Goal: Obtain resource: Obtain resource

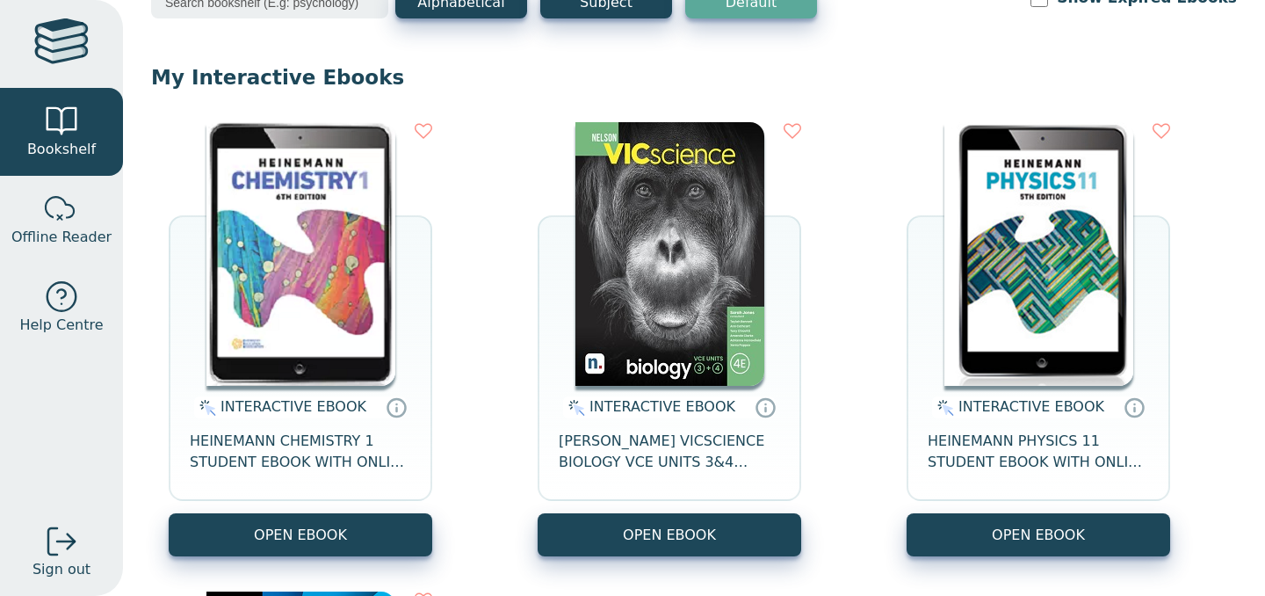
scroll to position [121, 0]
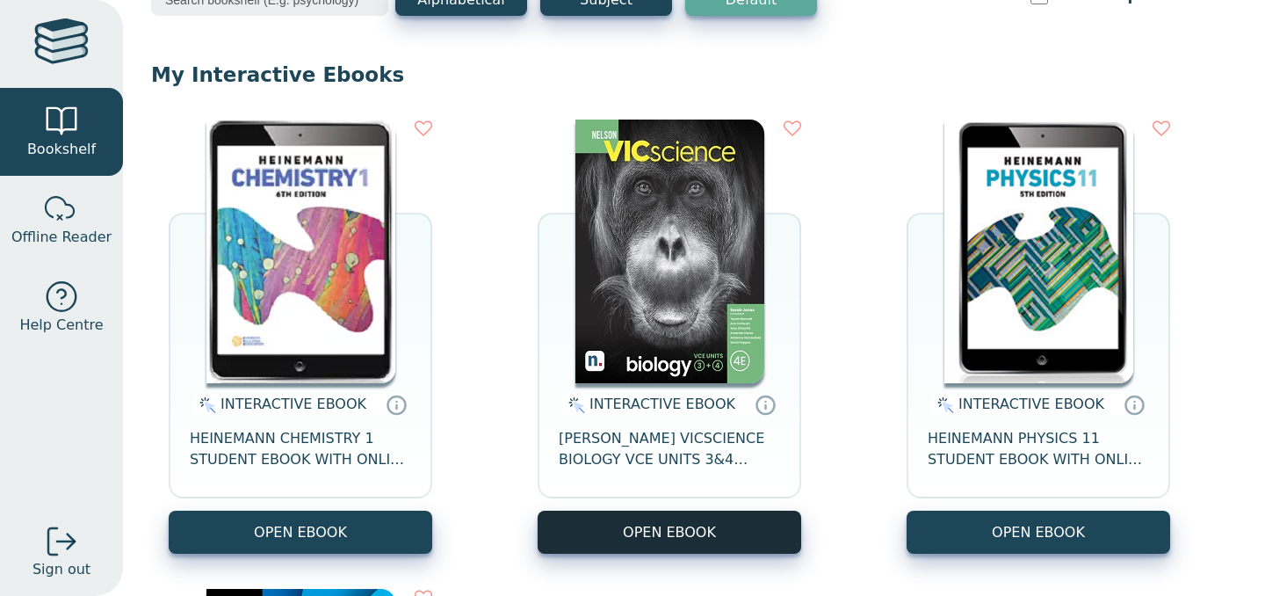
click at [568, 547] on button "OPEN EBOOK" at bounding box center [670, 532] width 264 height 43
